Goal: Information Seeking & Learning: Find specific fact

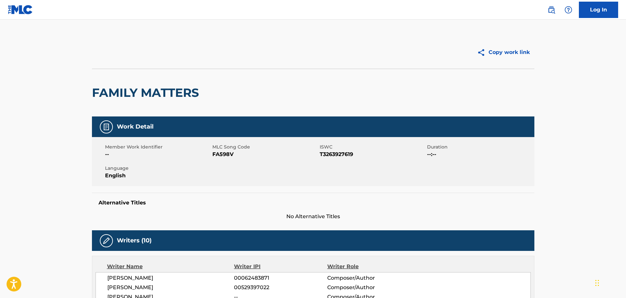
click at [554, 8] on img at bounding box center [551, 10] width 8 height 8
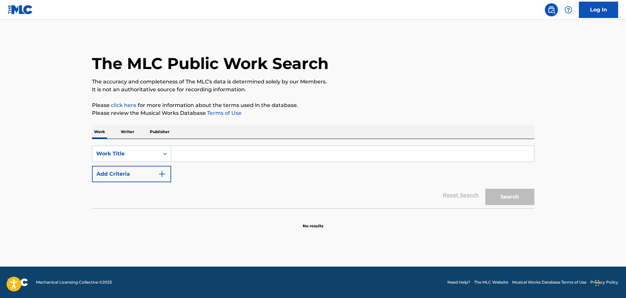
click at [283, 152] on input "Search Form" at bounding box center [352, 154] width 363 height 16
paste input "[PERSON_NAME]"
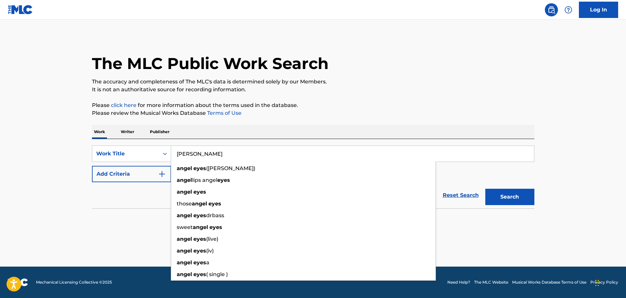
type input "[PERSON_NAME]"
click at [518, 198] on button "Search" at bounding box center [509, 197] width 49 height 16
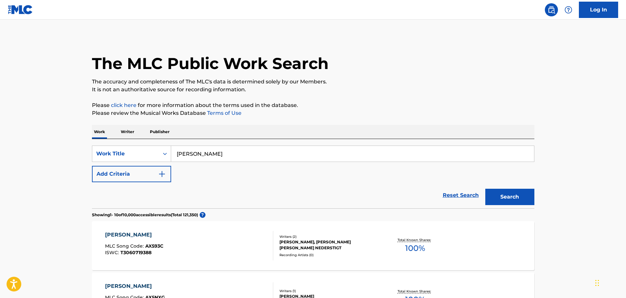
click at [130, 172] on button "Add Criteria" at bounding box center [131, 174] width 79 height 16
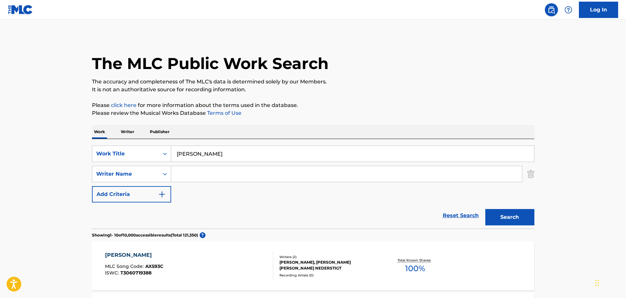
click at [247, 174] on input "Search Form" at bounding box center [346, 174] width 351 height 16
paste input "[PERSON_NAME]"
type input "[PERSON_NAME]"
click at [497, 218] on button "Search" at bounding box center [509, 217] width 49 height 16
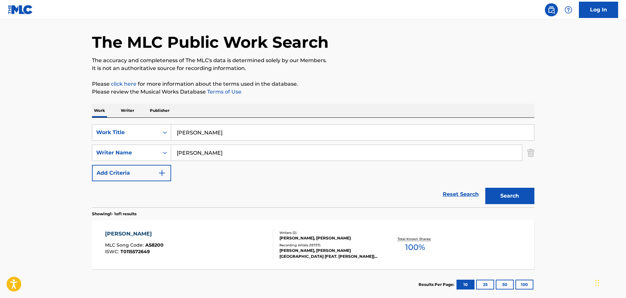
scroll to position [33, 0]
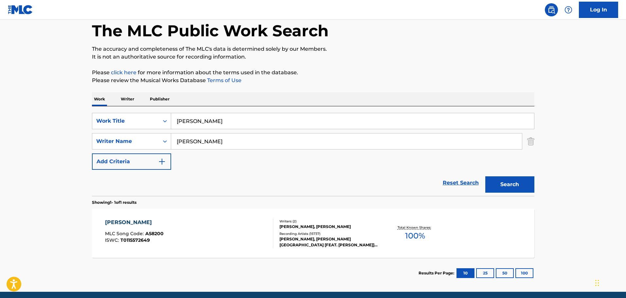
click at [238, 236] on div "[PERSON_NAME] MLC Song Code : A58200 ISWC : T0115572649" at bounding box center [189, 233] width 168 height 29
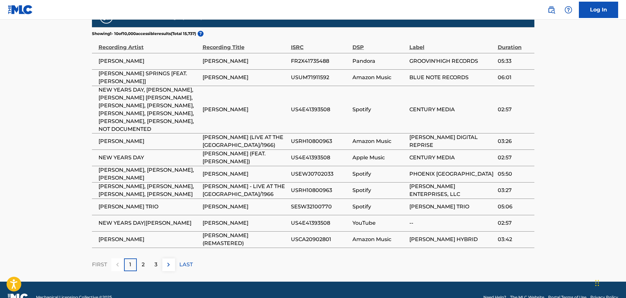
scroll to position [425, 0]
